Goal: Information Seeking & Learning: Learn about a topic

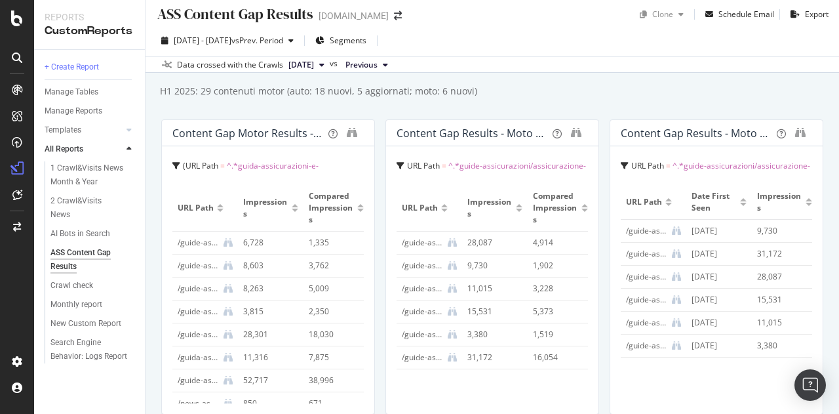
scroll to position [6, 0]
click at [314, 65] on span "2025 Apr. 30th" at bounding box center [302, 66] width 26 height 12
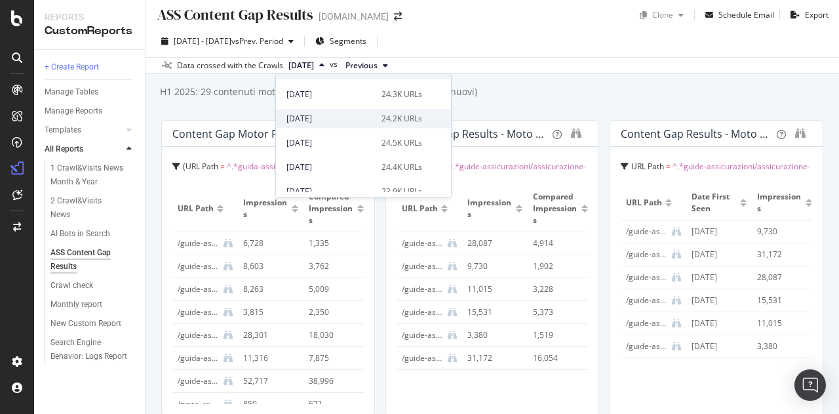
scroll to position [13, 0]
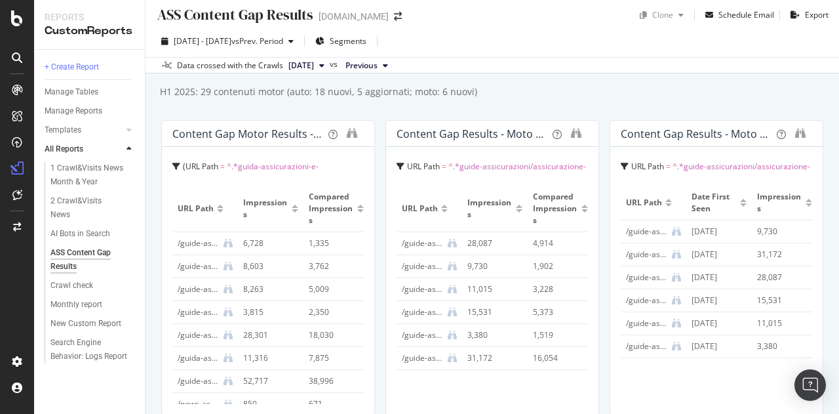
click at [215, 103] on div "ASS Content Gap Results ASS Content Gap Results Segugio.it Clone Schedule Email…" at bounding box center [493, 207] width 694 height 414
click at [418, 77] on div "ASS Content Gap Results ASS Content Gap Results Segugio.it Clone Schedule Email…" at bounding box center [493, 207] width 694 height 414
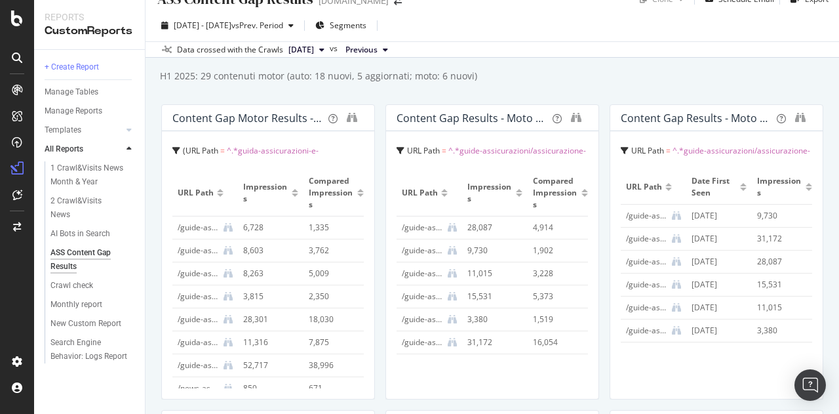
scroll to position [0, 0]
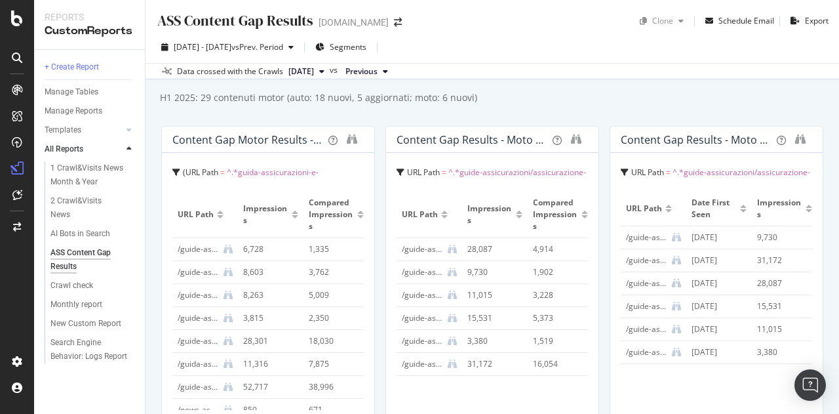
click at [371, 99] on div "H1 2025: 29 contenuti motor (auto: 18 nuovi, 5 aggiornati; moto: 6 nuovi)" at bounding box center [318, 97] width 319 height 13
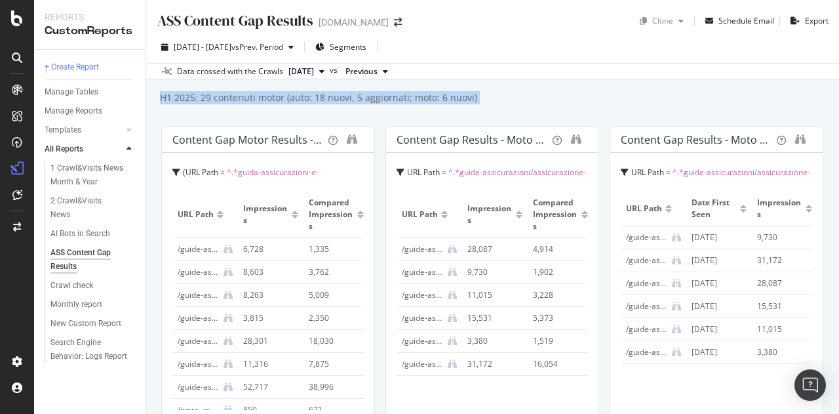
click at [371, 99] on div "H1 2025: 29 contenuti motor (auto: 18 nuovi, 5 aggiornati; moto: 6 nuovi)" at bounding box center [318, 97] width 319 height 13
click at [303, 100] on div "H1 2025: 29 contenuti motor (auto: 18 nuovi, 5 aggiornati; moto: 6 nuovi)" at bounding box center [318, 97] width 319 height 13
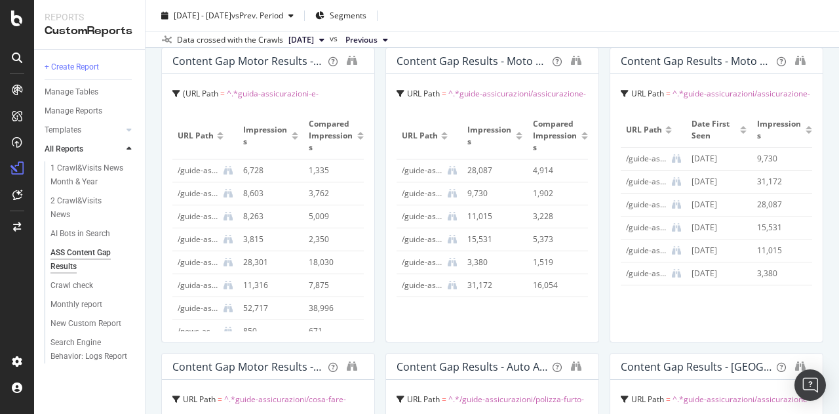
scroll to position [82, 0]
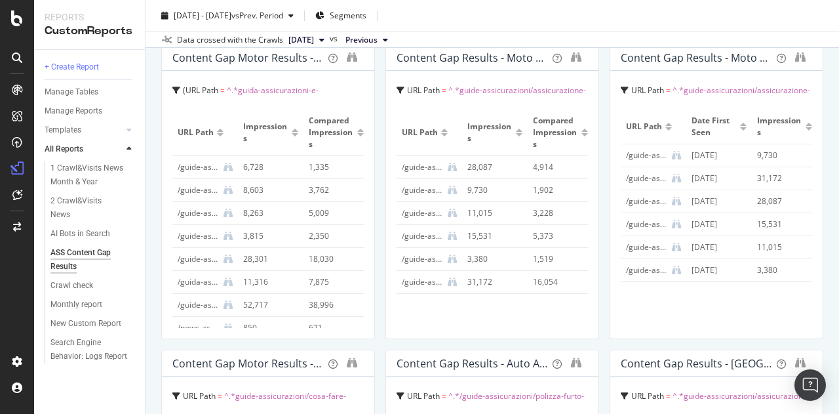
click at [418, 19] on div "2025 Apr. 29th - May. 12th vs Prev. Period Segments" at bounding box center [493, 18] width 694 height 26
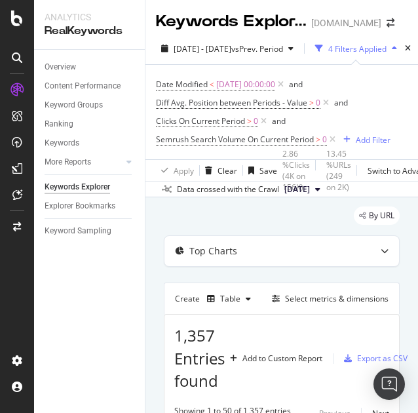
click at [210, 223] on div "By URL" at bounding box center [282, 221] width 236 height 29
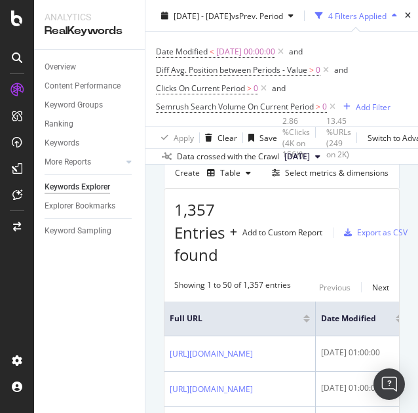
scroll to position [132, 0]
